Goal: Task Accomplishment & Management: Manage account settings

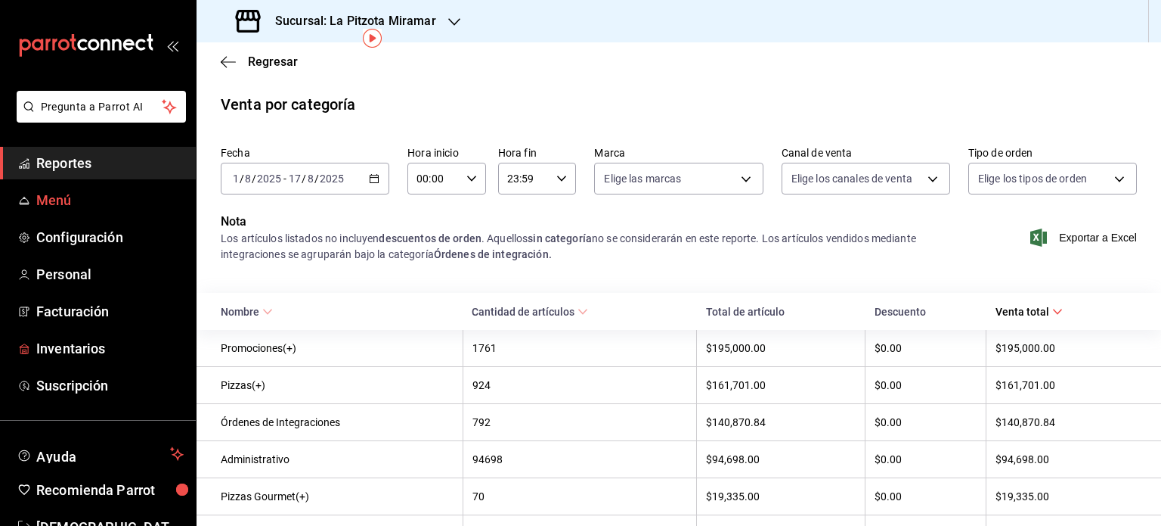
scroll to position [67, 0]
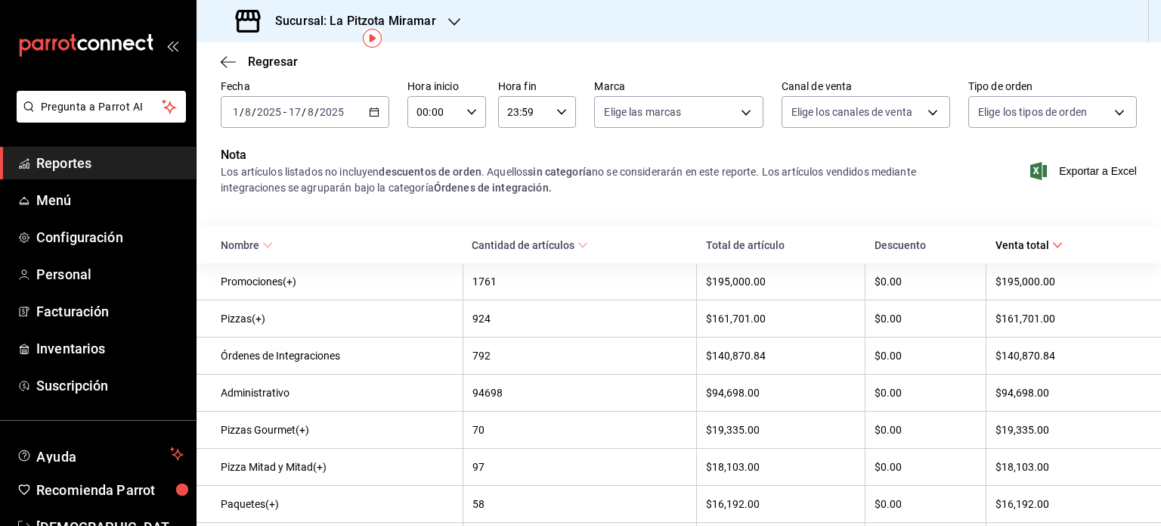
click at [81, 157] on span "Reportes" at bounding box center [109, 163] width 147 height 20
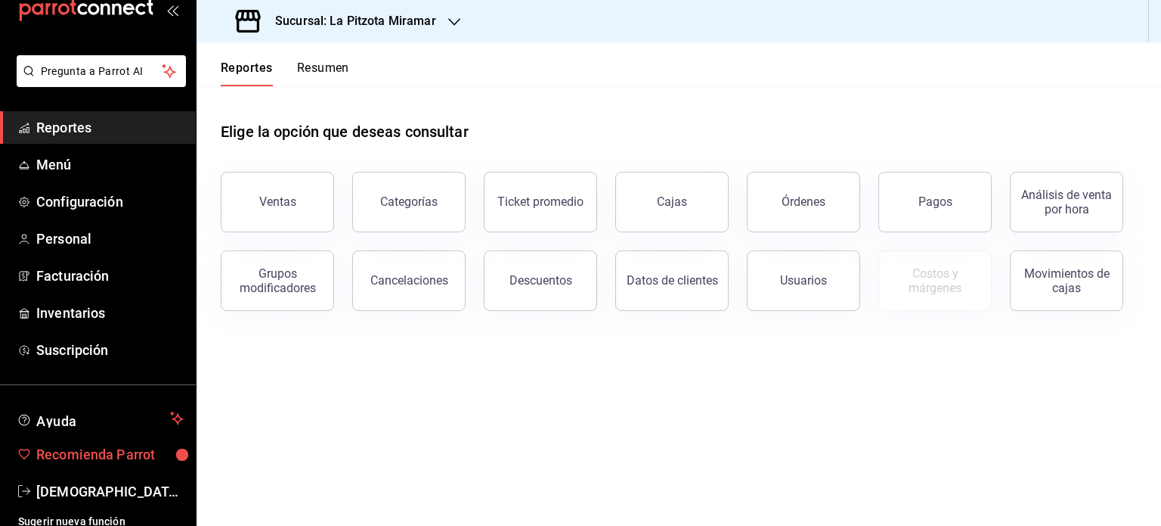
scroll to position [29, 0]
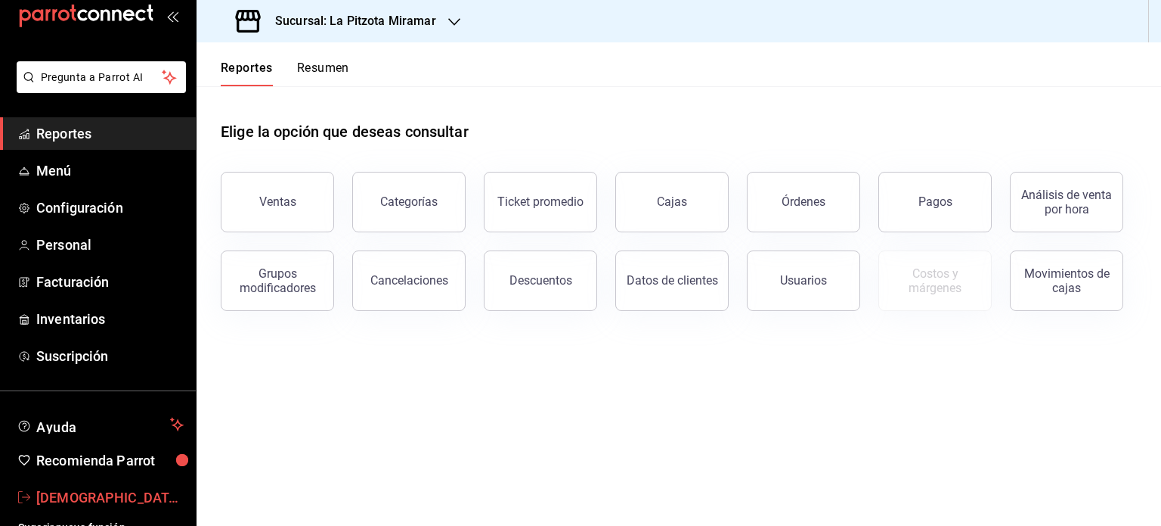
click at [64, 483] on link "[DEMOGRAPHIC_DATA][PERSON_NAME]" at bounding box center [98, 497] width 196 height 33
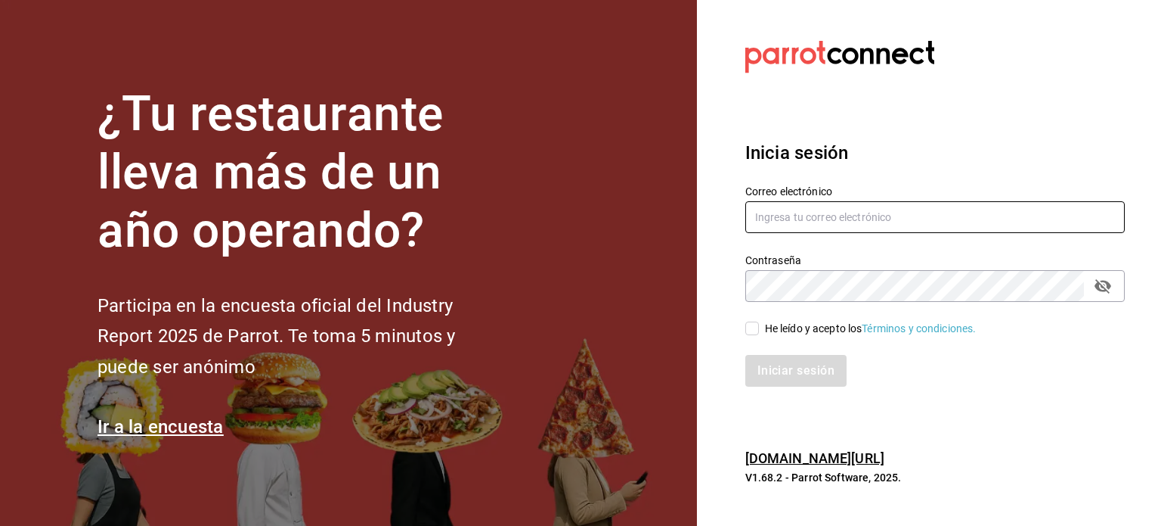
click at [904, 219] on input "text" at bounding box center [936, 217] width 380 height 32
type input "[EMAIL_ADDRESS][DOMAIN_NAME]"
click at [747, 329] on input "He leído y acepto los Términos y condiciones." at bounding box center [753, 328] width 14 height 14
checkbox input "true"
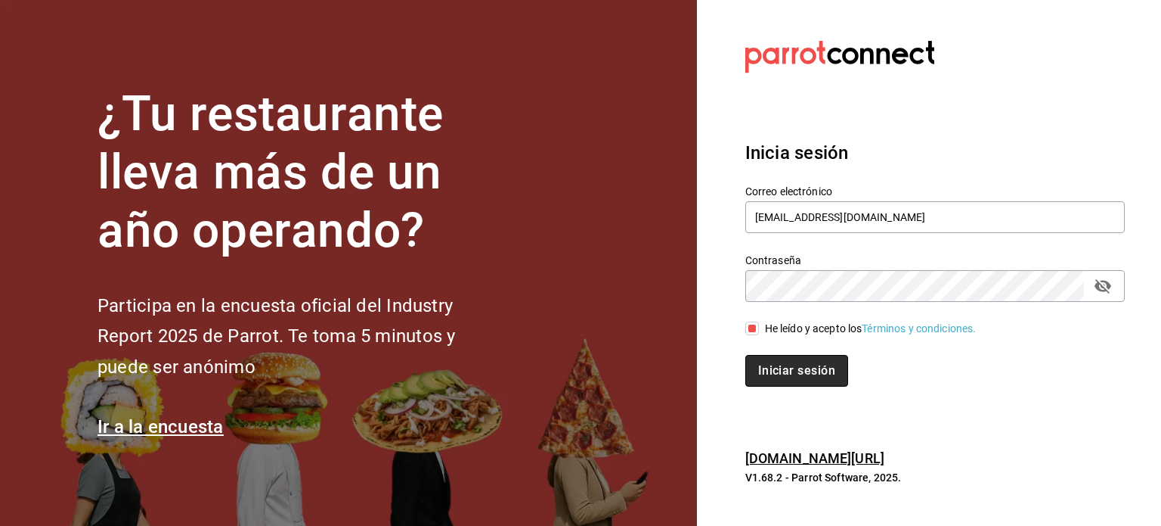
click at [780, 368] on button "Iniciar sesión" at bounding box center [797, 371] width 103 height 32
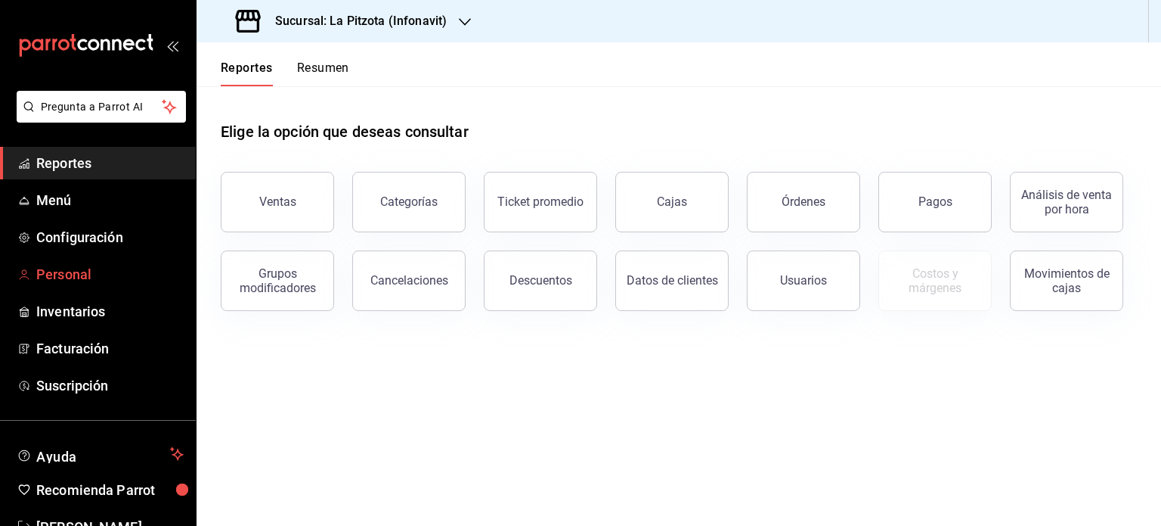
click at [100, 278] on span "Personal" at bounding box center [109, 274] width 147 height 20
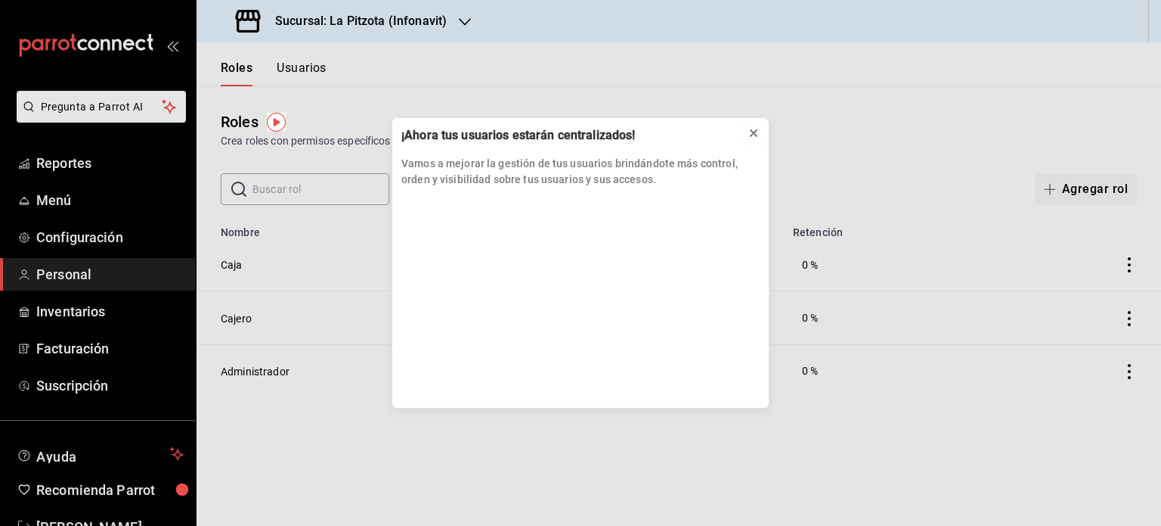
click at [759, 130] on icon at bounding box center [754, 133] width 12 height 12
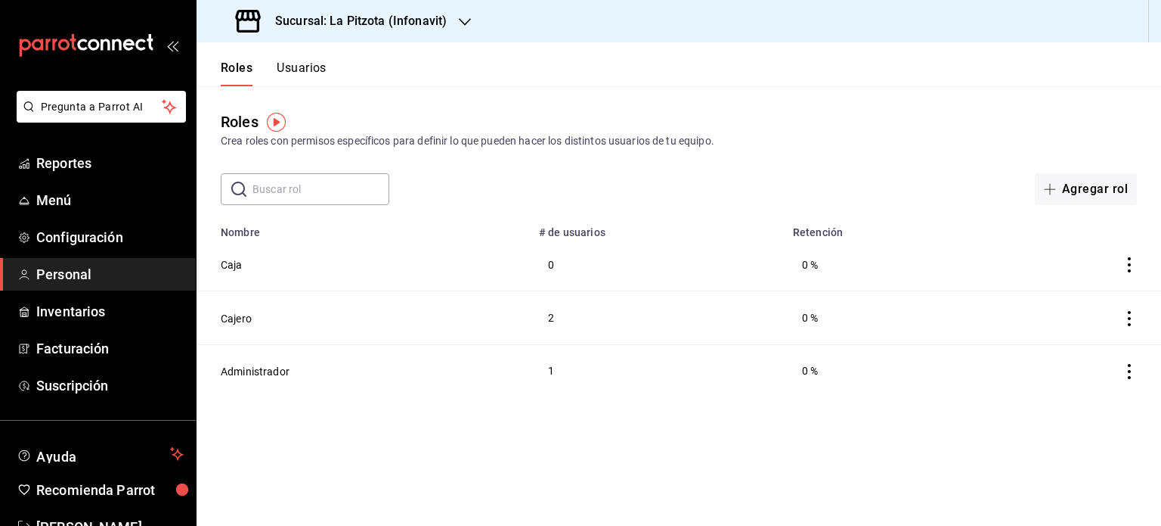
click at [297, 73] on button "Usuarios" at bounding box center [302, 73] width 50 height 26
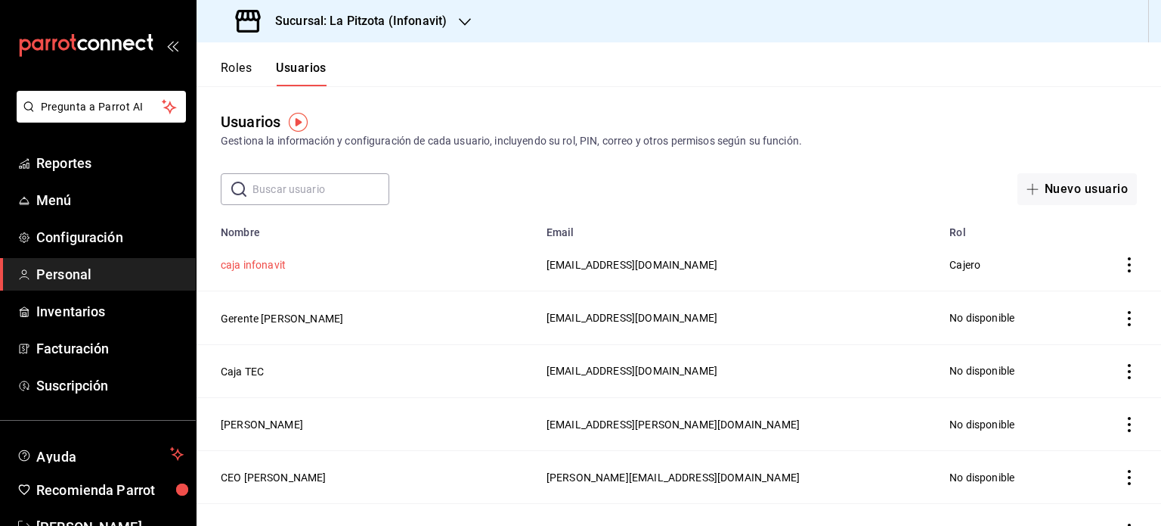
click at [259, 267] on button "caja infonavit" at bounding box center [253, 264] width 65 height 15
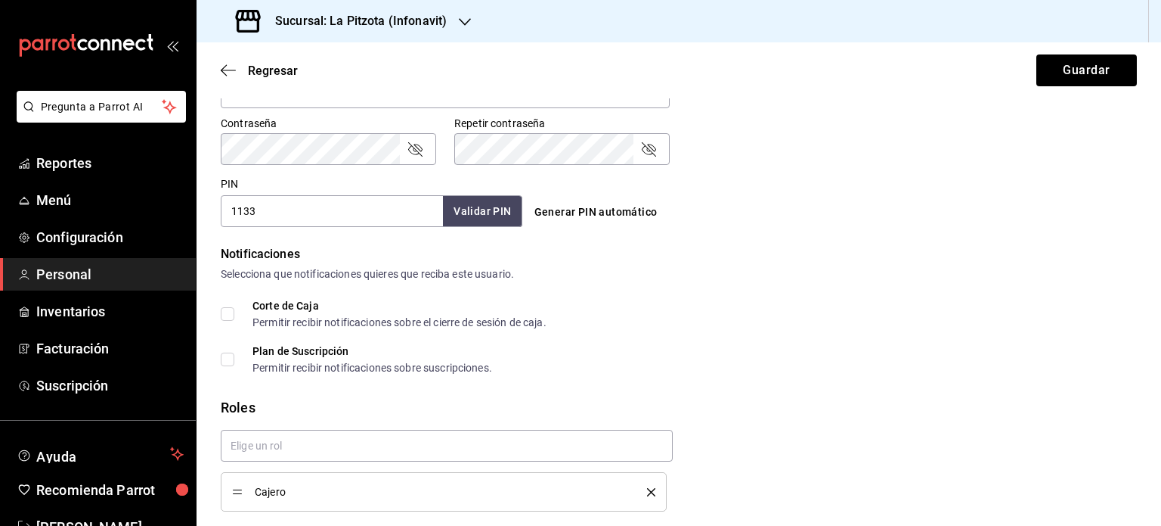
scroll to position [641, 0]
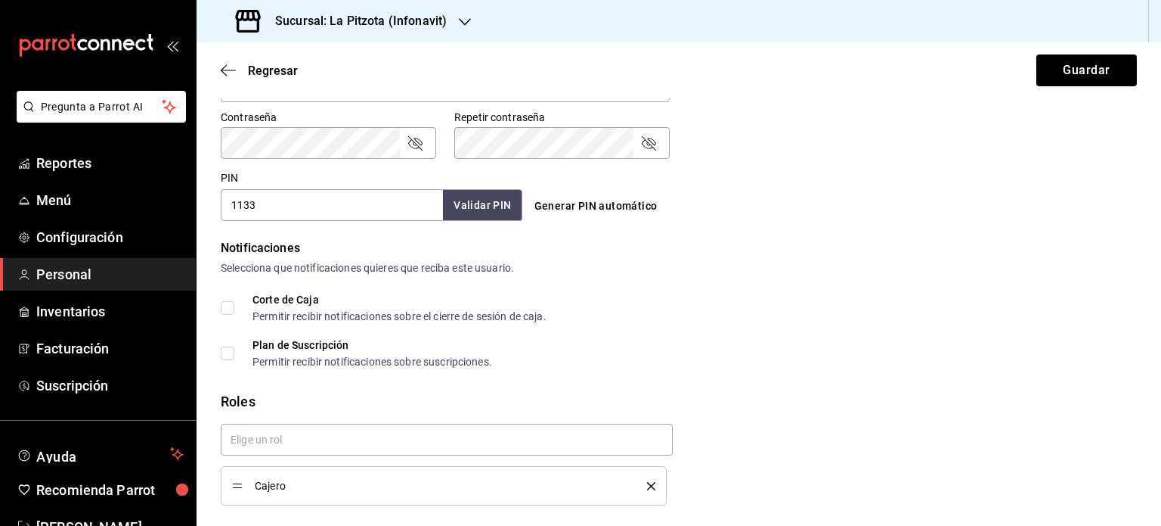
click at [292, 207] on input "1133" at bounding box center [332, 205] width 222 height 32
type input "1134"
click at [1081, 59] on button "Guardar" at bounding box center [1087, 70] width 101 height 32
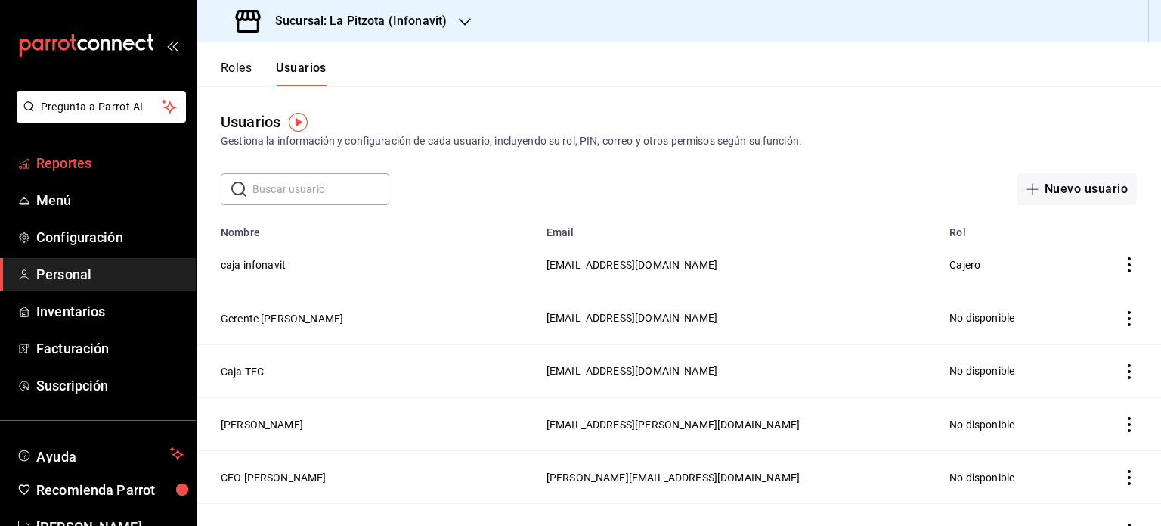
click at [112, 157] on span "Reportes" at bounding box center [109, 163] width 147 height 20
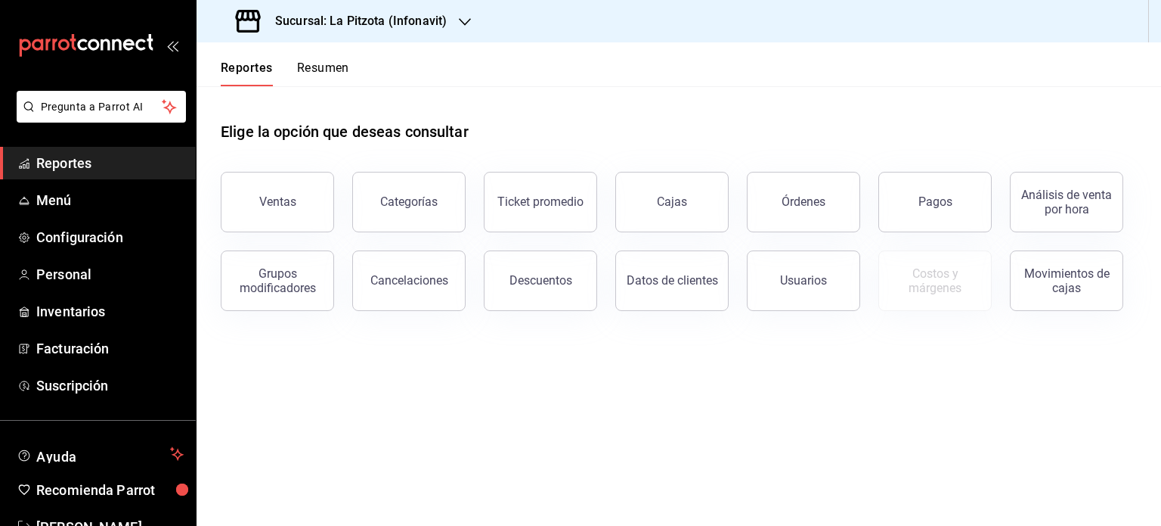
click at [321, 80] on button "Resumen" at bounding box center [323, 73] width 52 height 26
